Goal: Find specific page/section: Find specific page/section

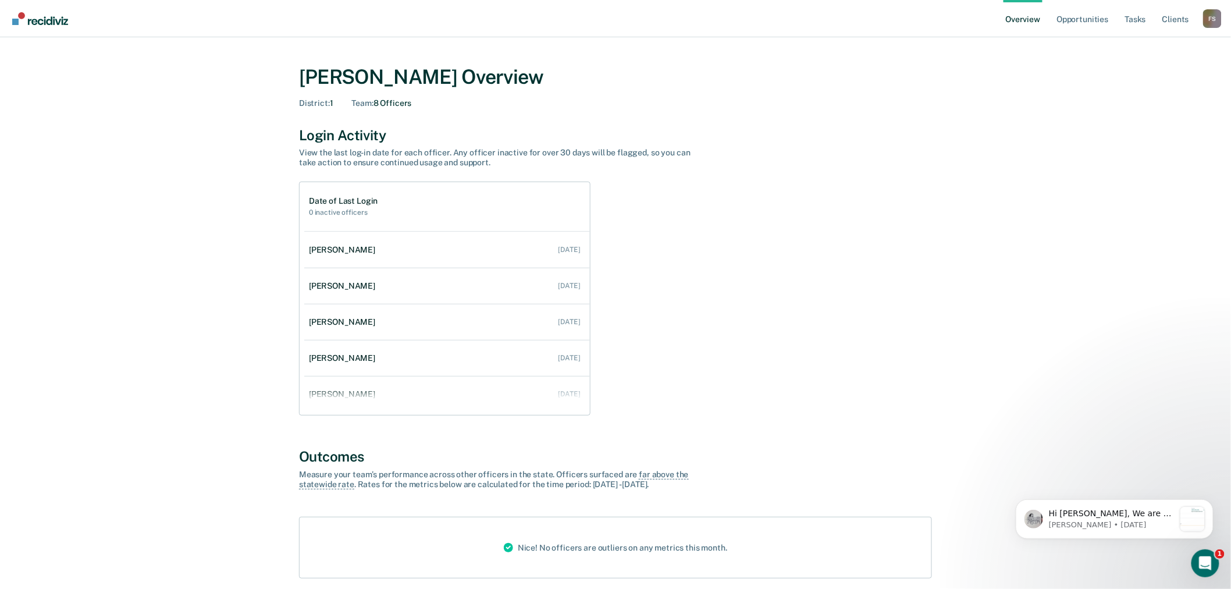
click at [1211, 17] on div "F S" at bounding box center [1212, 18] width 19 height 19
click at [1168, 72] on link "Go to Operations" at bounding box center [1165, 75] width 94 height 10
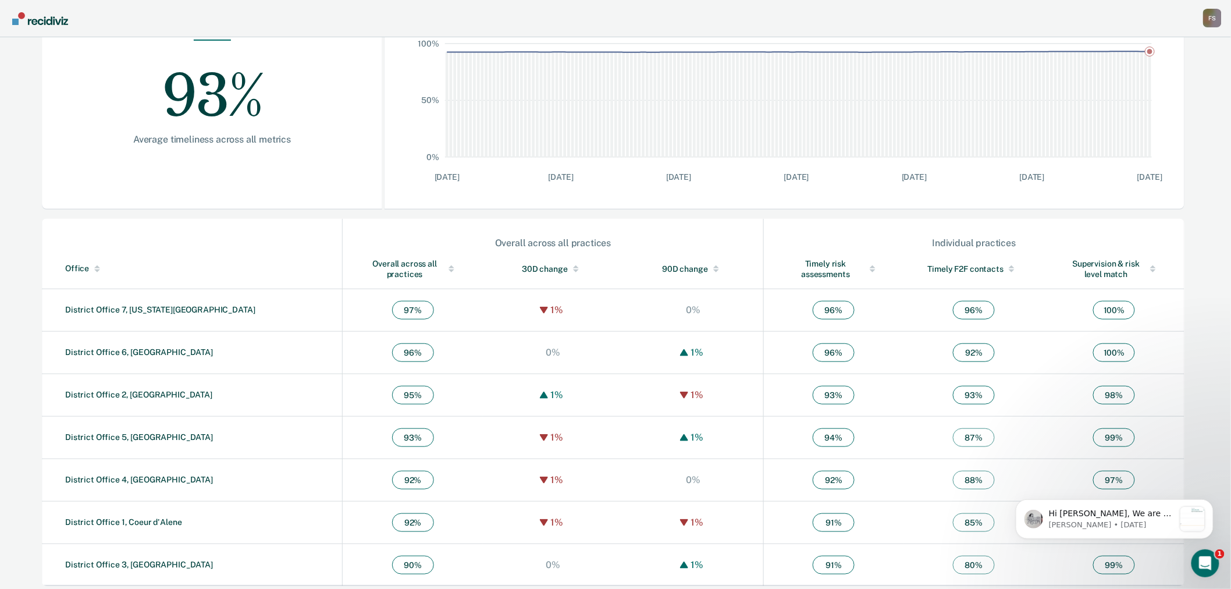
scroll to position [222, 0]
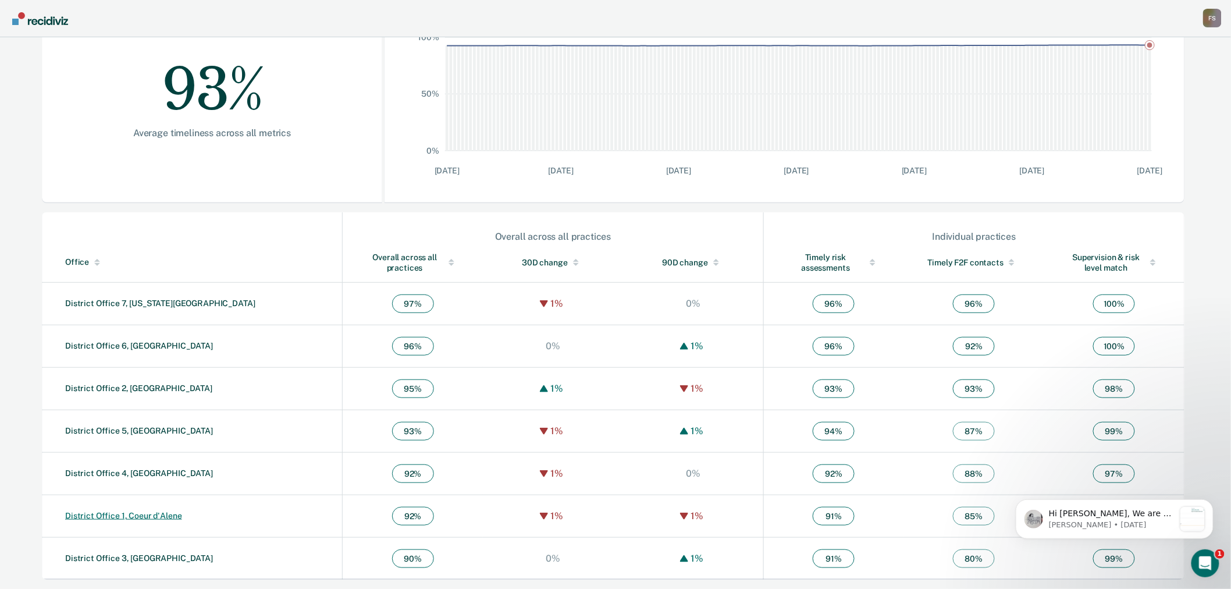
click at [138, 515] on link "District Office 1, Coeur d'Alene" at bounding box center [123, 515] width 117 height 9
